Goal: Check status: Check status

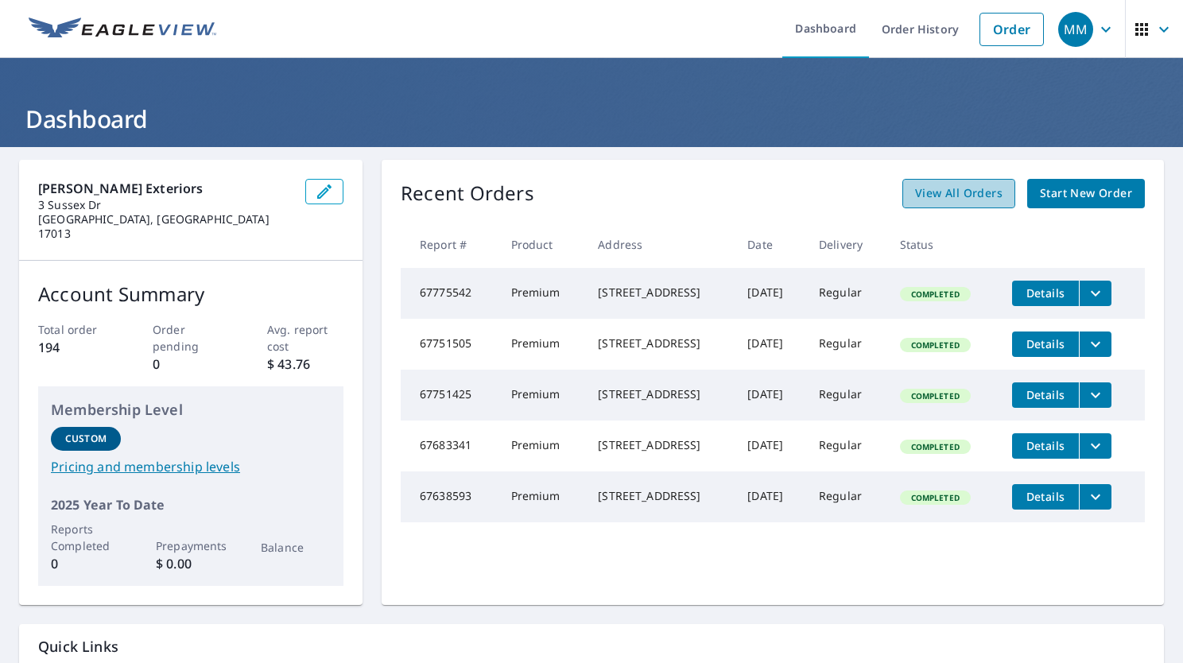
click at [945, 186] on span "View All Orders" at bounding box center [958, 194] width 87 height 20
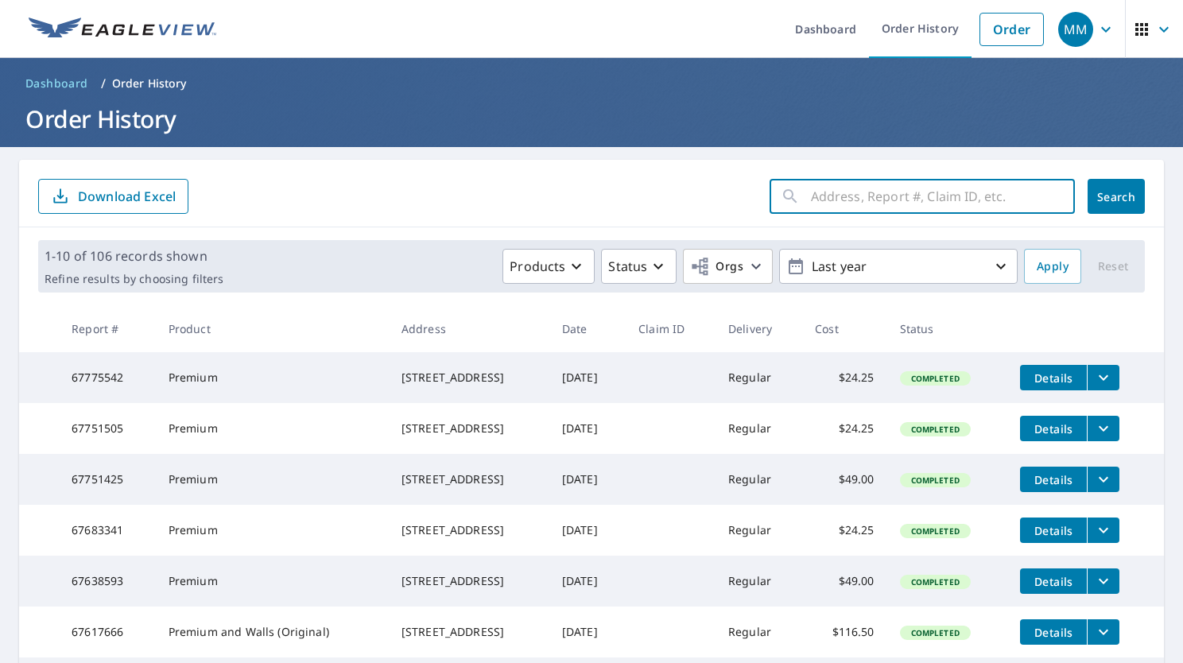
click at [906, 212] on input "text" at bounding box center [943, 196] width 264 height 45
type input "frawl"
click button "Search" at bounding box center [1116, 196] width 57 height 35
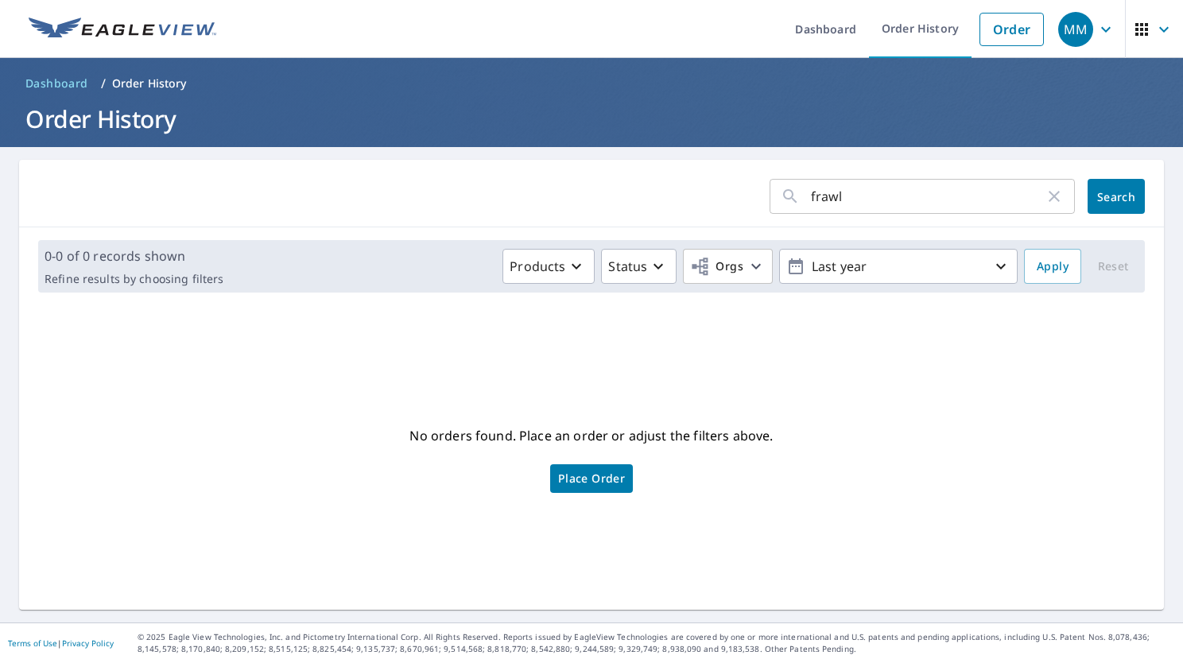
click at [68, 87] on span "Dashboard" at bounding box center [56, 84] width 63 height 16
